Goal: Task Accomplishment & Management: Manage account settings

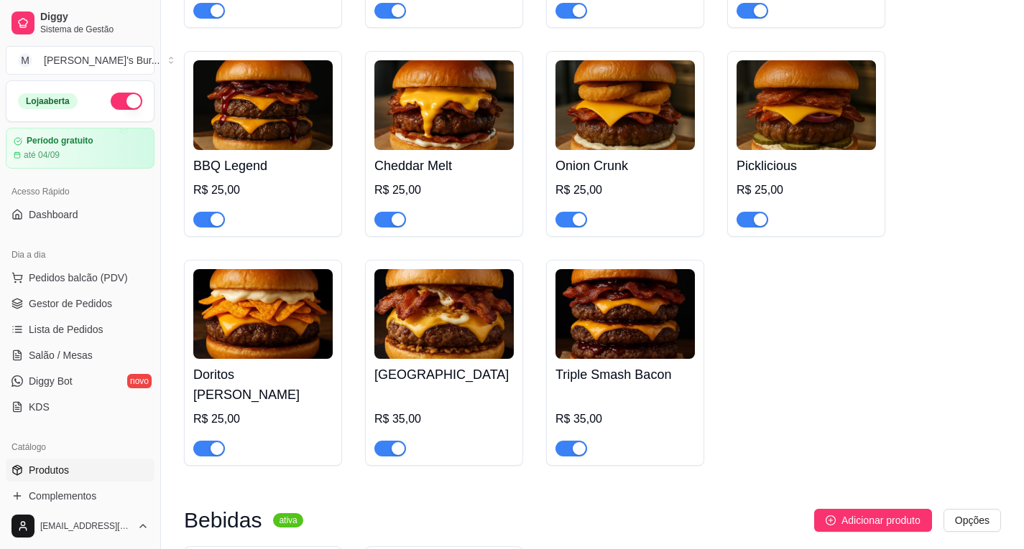
scroll to position [718, 0]
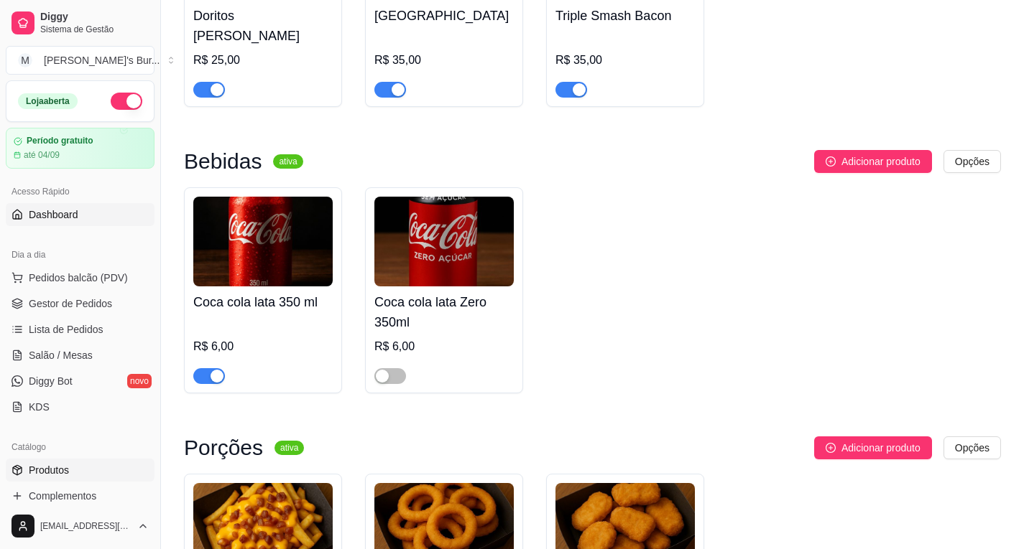
click at [61, 209] on span "Dashboard" at bounding box center [54, 215] width 50 height 14
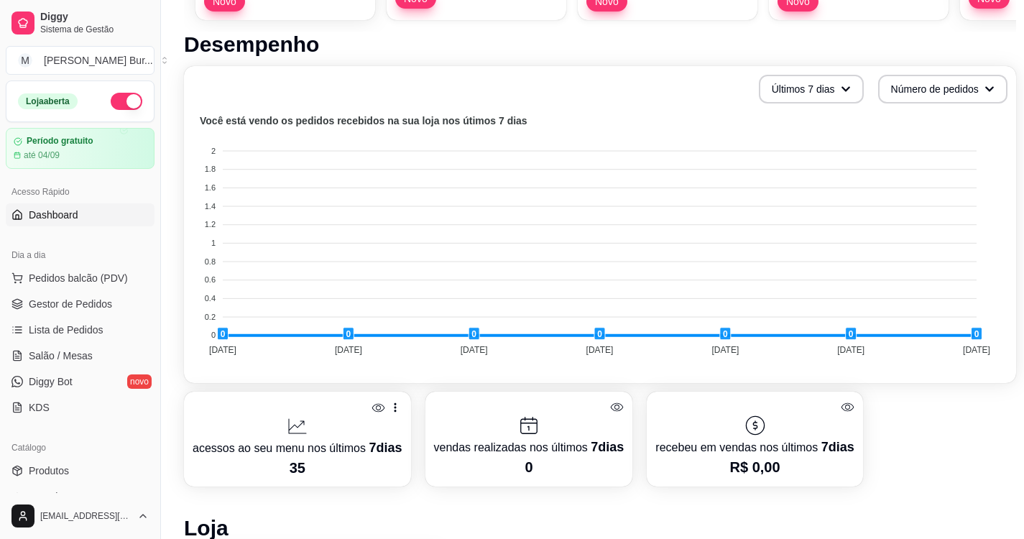
scroll to position [575, 0]
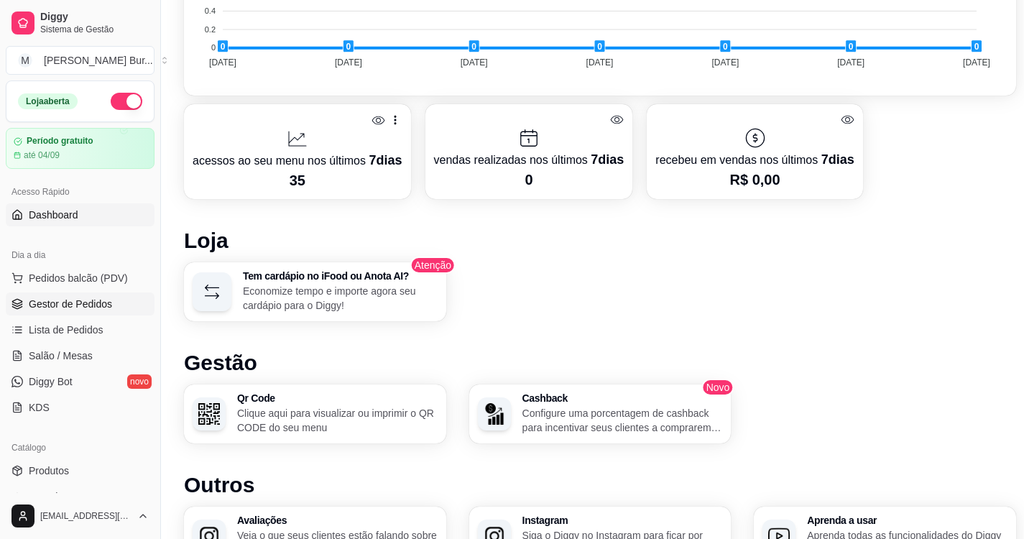
click at [60, 302] on span "Gestor de Pedidos" at bounding box center [70, 304] width 83 height 14
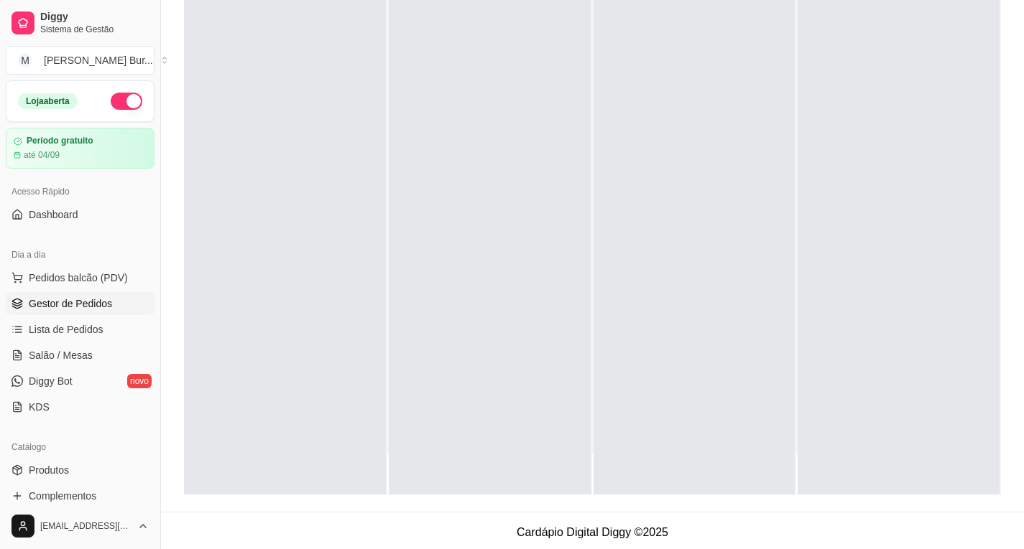
click at [60, 304] on span "Gestor de Pedidos" at bounding box center [70, 304] width 83 height 14
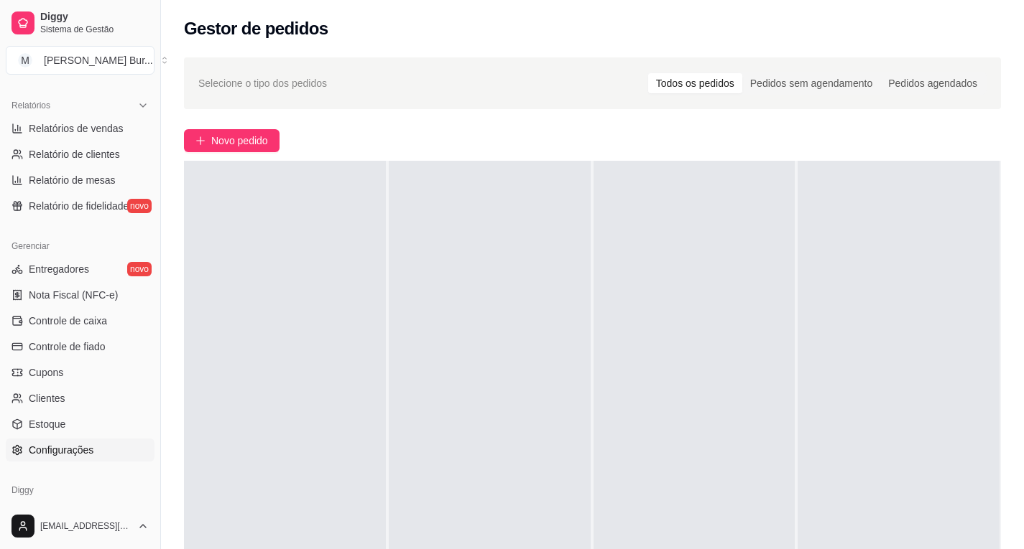
scroll to position [484, 0]
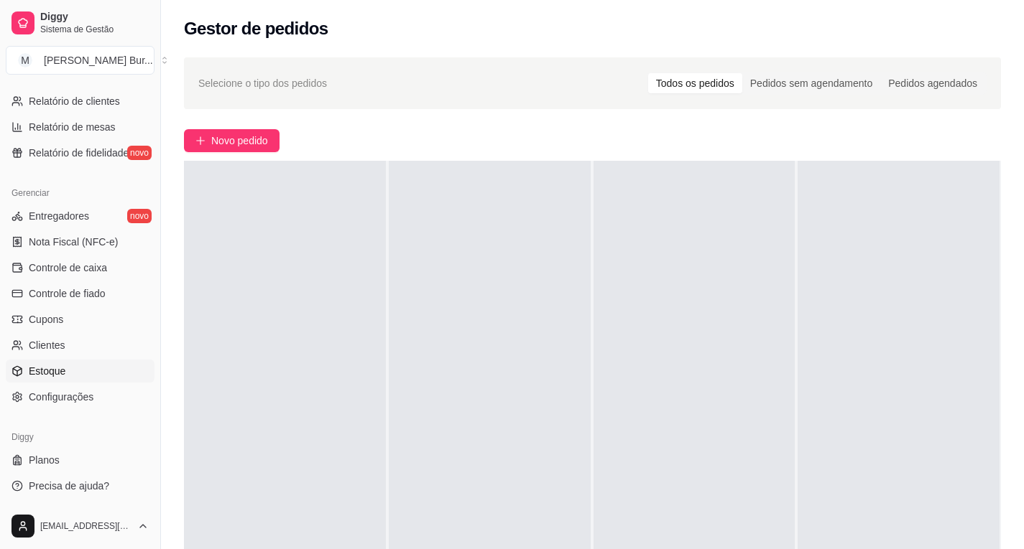
click at [70, 379] on link "Estoque" at bounding box center [80, 371] width 149 height 23
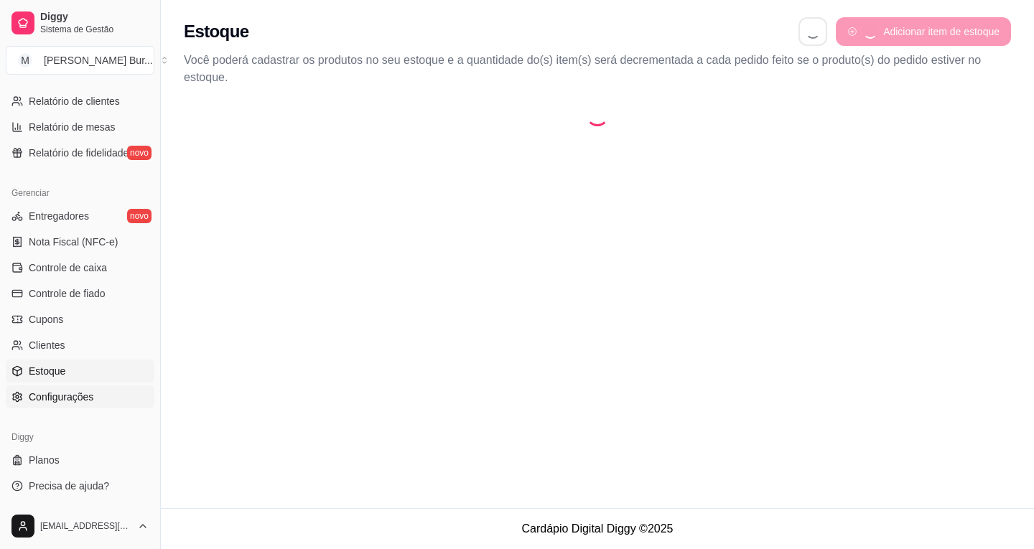
click at [69, 405] on link "Configurações" at bounding box center [80, 397] width 149 height 23
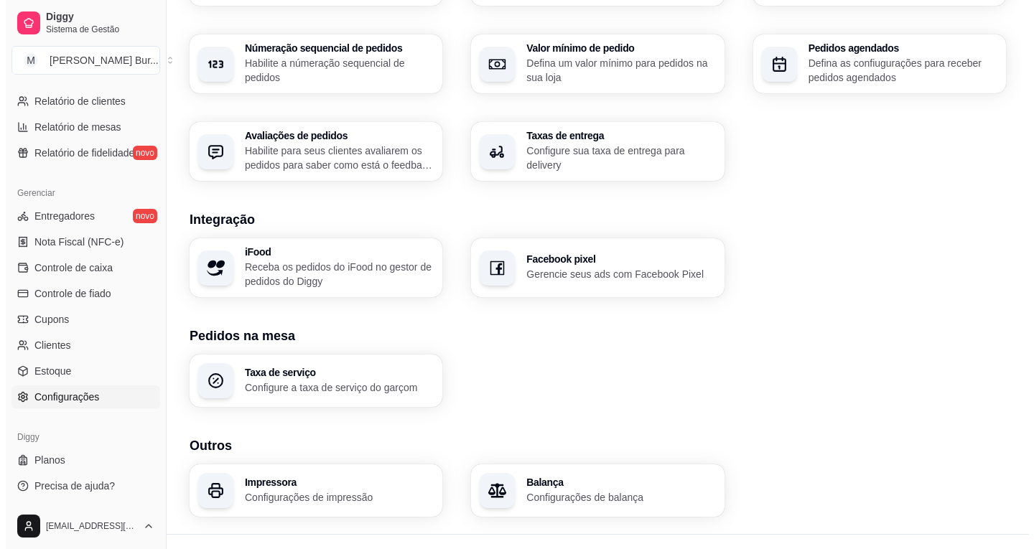
scroll to position [457, 0]
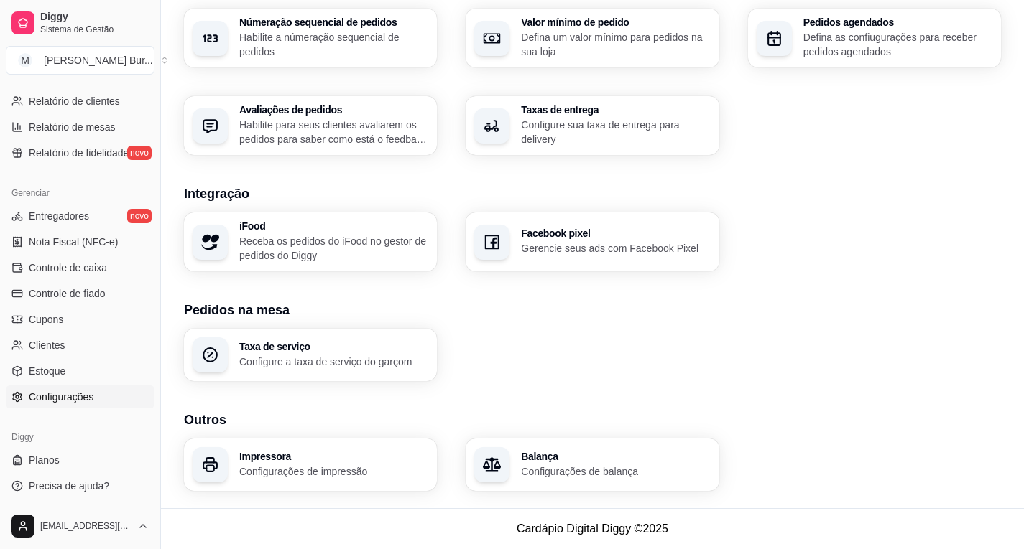
click at [287, 459] on h3 "Impressora" at bounding box center [333, 457] width 189 height 10
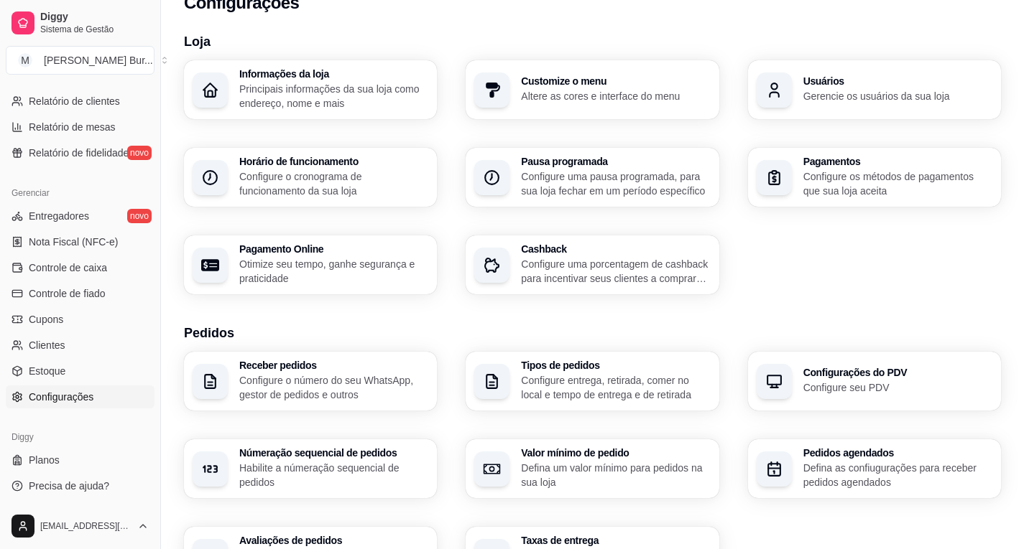
scroll to position [0, 0]
